Goal: Transaction & Acquisition: Download file/media

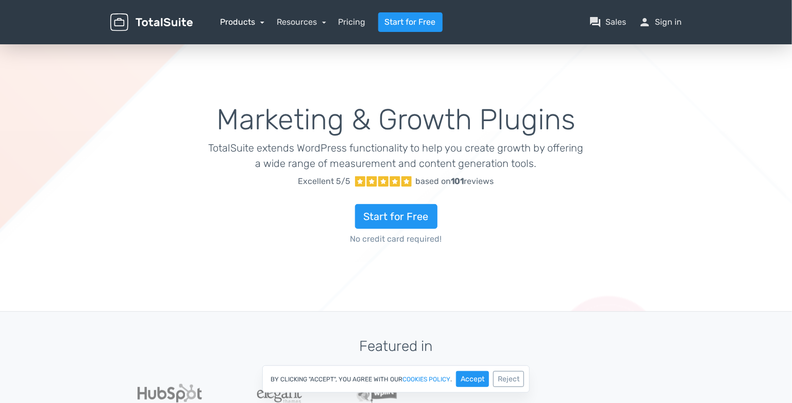
click at [247, 21] on link "Products" at bounding box center [243, 22] width 44 height 10
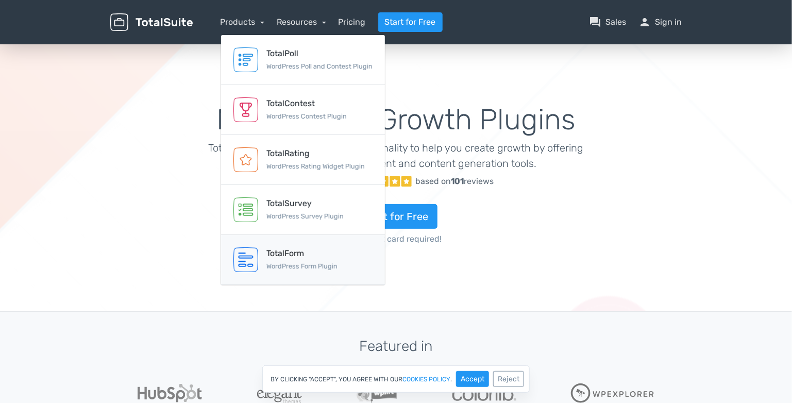
click at [316, 262] on small "WordPress Form Plugin" at bounding box center [301, 266] width 71 height 8
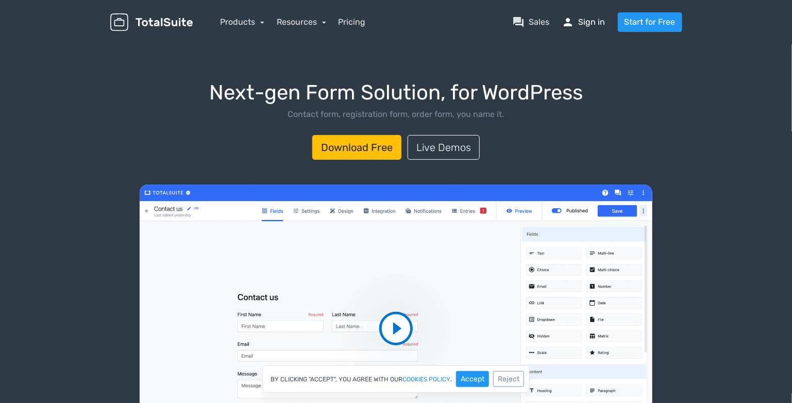
click at [595, 17] on link "person Sign in" at bounding box center [583, 22] width 43 height 12
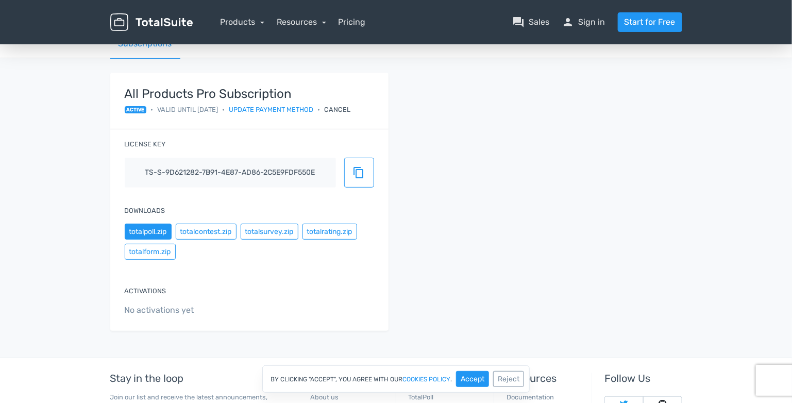
scroll to position [103, 0]
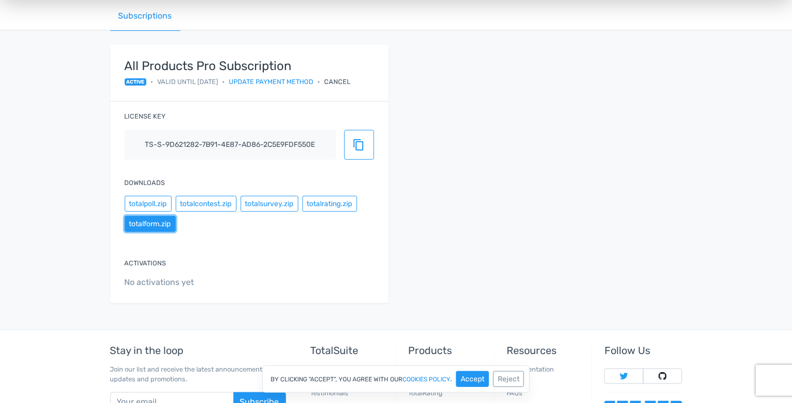
click at [160, 225] on button "totalform.zip" at bounding box center [150, 224] width 51 height 16
